Goal: Information Seeking & Learning: Learn about a topic

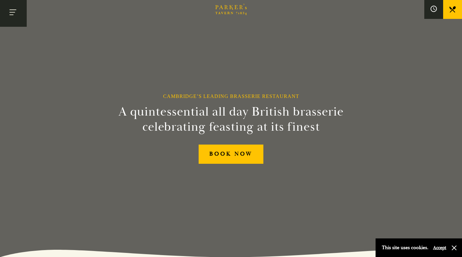
click at [10, 13] on button "Toggle navigation" at bounding box center [13, 13] width 27 height 27
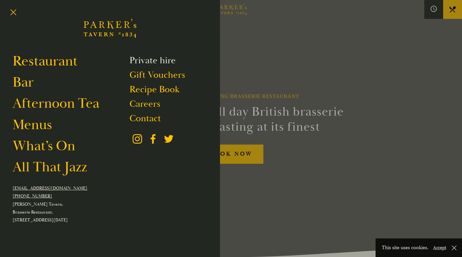
click at [167, 64] on link "Private hire" at bounding box center [153, 60] width 46 height 12
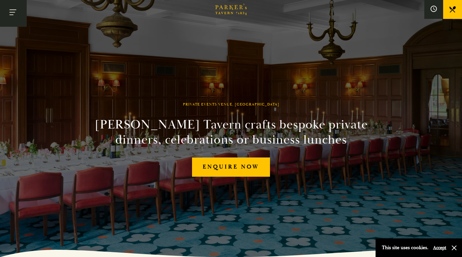
click at [10, 15] on button "Toggle navigation" at bounding box center [13, 13] width 27 height 27
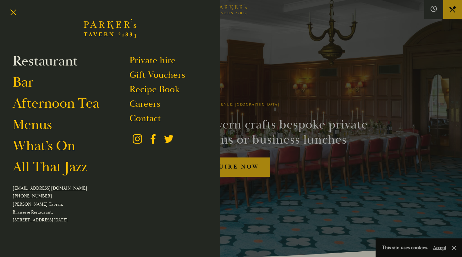
click at [29, 58] on link "Restaurant" at bounding box center [45, 61] width 65 height 18
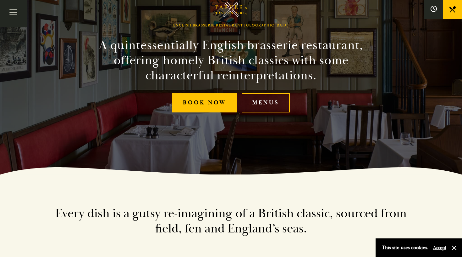
scroll to position [126, 0]
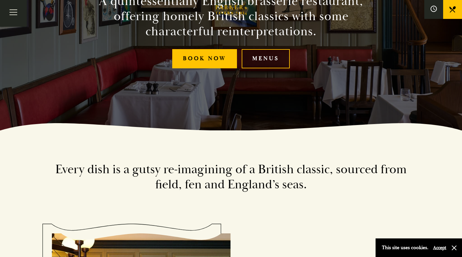
click at [265, 59] on link "Menus" at bounding box center [266, 58] width 48 height 19
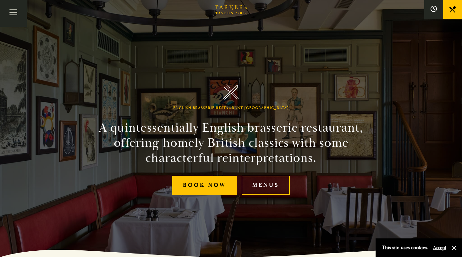
scroll to position [0, 0]
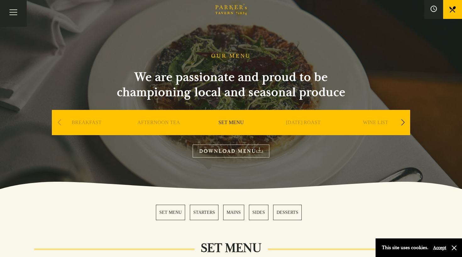
click at [400, 120] on div "Next slide" at bounding box center [403, 122] width 8 height 14
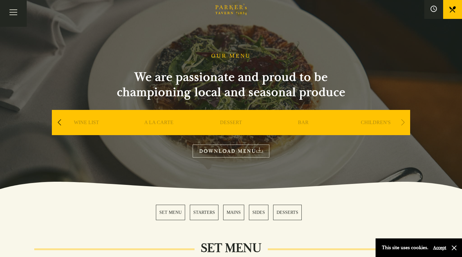
click at [400, 120] on div "Next slide" at bounding box center [403, 122] width 8 height 14
click at [407, 121] on div "Next slide" at bounding box center [403, 122] width 8 height 14
click at [305, 121] on link "BAR" at bounding box center [303, 131] width 11 height 25
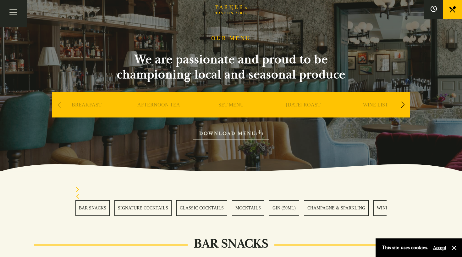
scroll to position [18, 0]
click at [247, 135] on link "DOWNLOAD MENU" at bounding box center [231, 133] width 77 height 13
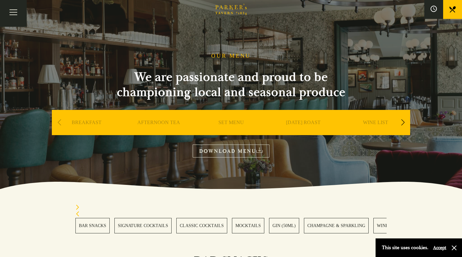
scroll to position [0, 0]
click at [162, 122] on link "AFTERNOON TEA" at bounding box center [158, 131] width 43 height 25
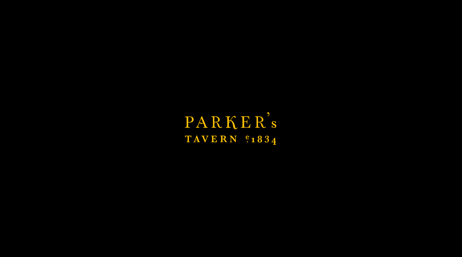
click at [403, 124] on div "Next slide" at bounding box center [403, 122] width 8 height 14
click at [401, 122] on div "Next slide" at bounding box center [403, 122] width 8 height 14
click at [193, 121] on div "SUNDAY ROAST" at bounding box center [158, 132] width 69 height 44
click at [176, 121] on link "SUNDAY ROAST" at bounding box center [158, 131] width 35 height 25
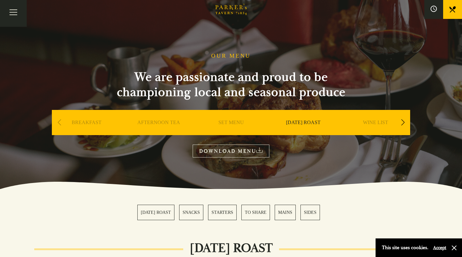
click at [402, 123] on div "Next slide" at bounding box center [403, 122] width 8 height 14
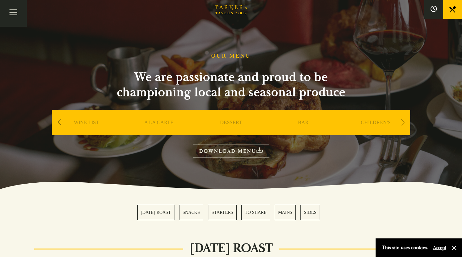
click at [402, 123] on div "Next slide" at bounding box center [403, 122] width 8 height 14
click at [58, 119] on div "Previous slide" at bounding box center [59, 122] width 8 height 14
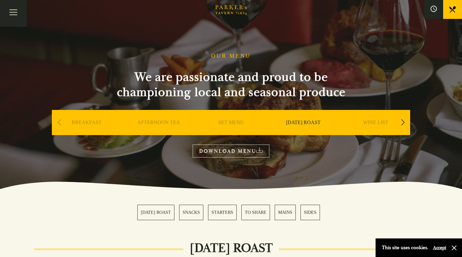
click at [58, 119] on div "Previous slide" at bounding box center [59, 122] width 8 height 14
click at [400, 122] on div "Next slide" at bounding box center [403, 122] width 8 height 14
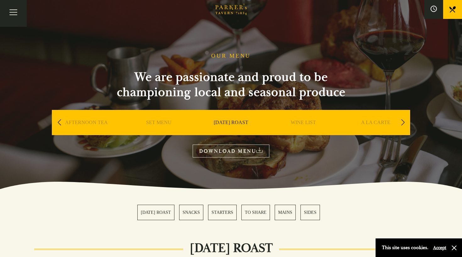
click at [369, 122] on link "A LA CARTE" at bounding box center [375, 131] width 29 height 25
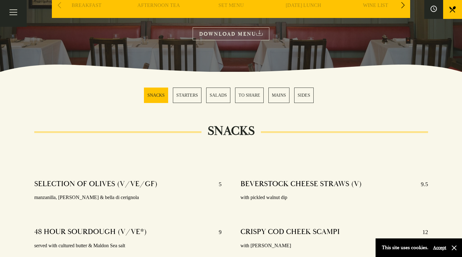
scroll to position [106, 0]
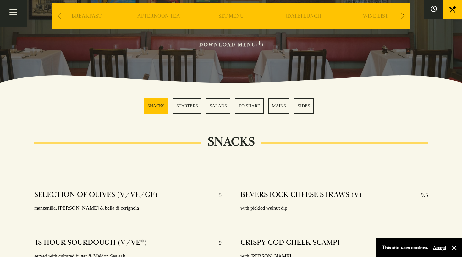
click at [247, 45] on link "DOWNLOAD MENU" at bounding box center [231, 44] width 77 height 13
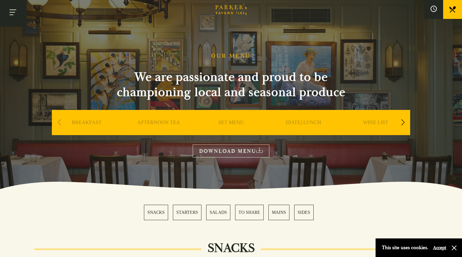
click at [14, 16] on button "Toggle navigation" at bounding box center [13, 13] width 27 height 27
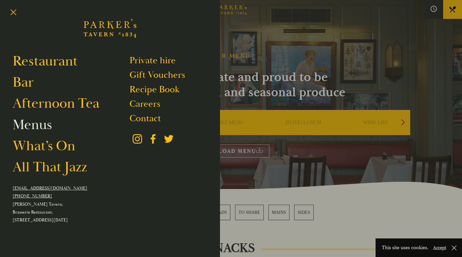
click at [41, 128] on link "Menus" at bounding box center [32, 125] width 39 height 18
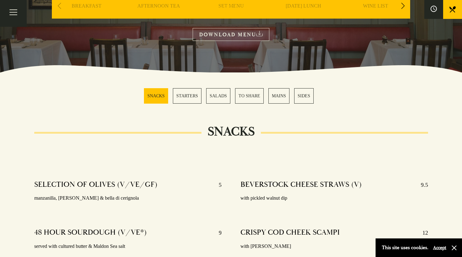
scroll to position [41, 0]
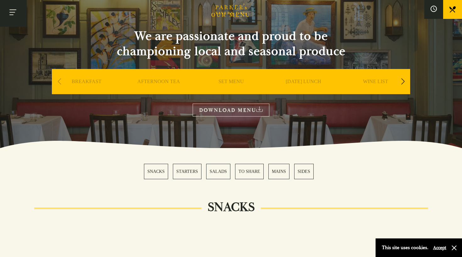
click at [13, 16] on button "Toggle navigation" at bounding box center [13, 13] width 27 height 27
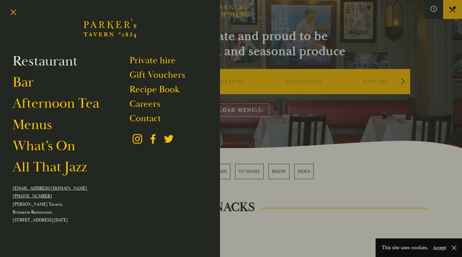
click at [41, 63] on link "Restaurant" at bounding box center [45, 61] width 65 height 18
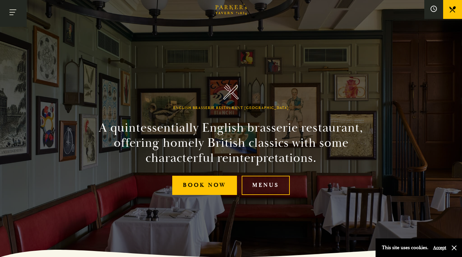
click at [14, 15] on button "Toggle navigation" at bounding box center [13, 13] width 27 height 27
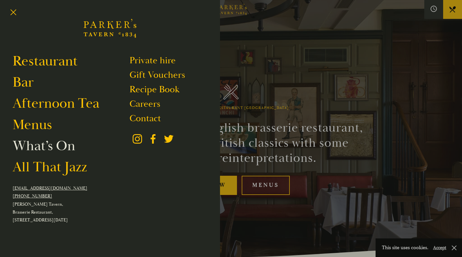
click at [41, 142] on link "What’s On" at bounding box center [44, 146] width 63 height 18
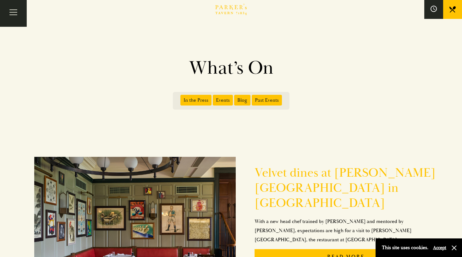
scroll to position [16, 0]
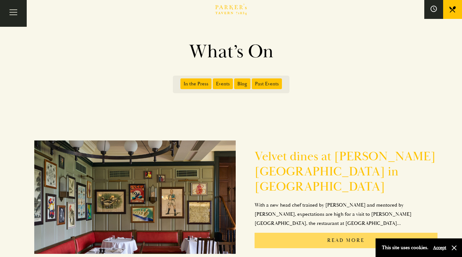
click at [297, 232] on p "Read More" at bounding box center [346, 239] width 183 height 15
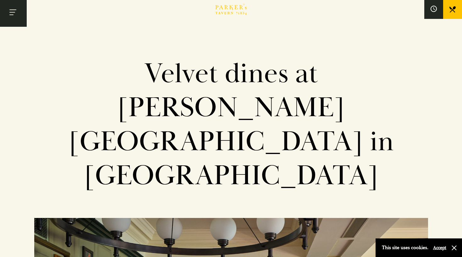
click at [13, 11] on button "Toggle navigation" at bounding box center [13, 13] width 27 height 27
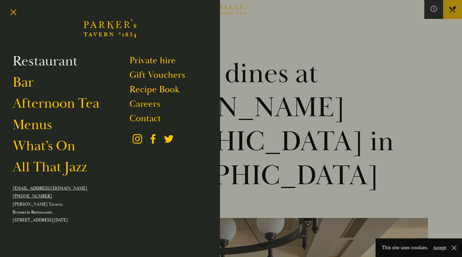
click at [31, 65] on link "Restaurant" at bounding box center [45, 61] width 65 height 18
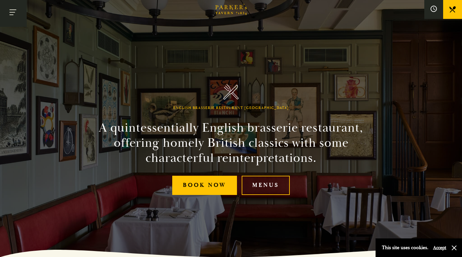
click at [16, 16] on button "Toggle navigation" at bounding box center [13, 13] width 27 height 27
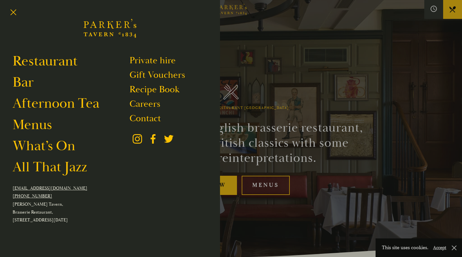
click at [289, 215] on div at bounding box center [231, 128] width 462 height 257
